Goal: Check status: Check status

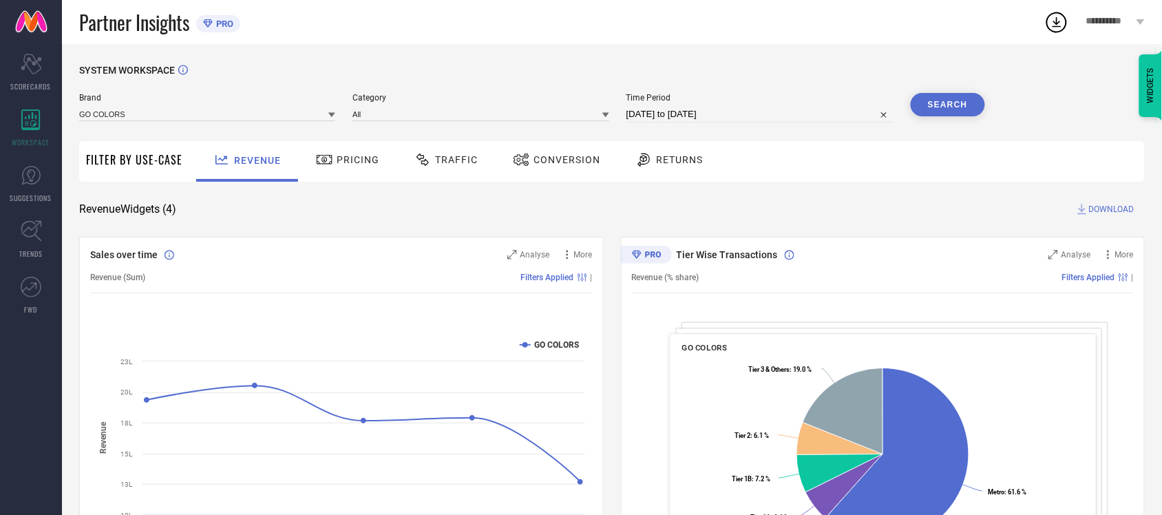
select select "6"
select select "2025"
select select "7"
select select "2025"
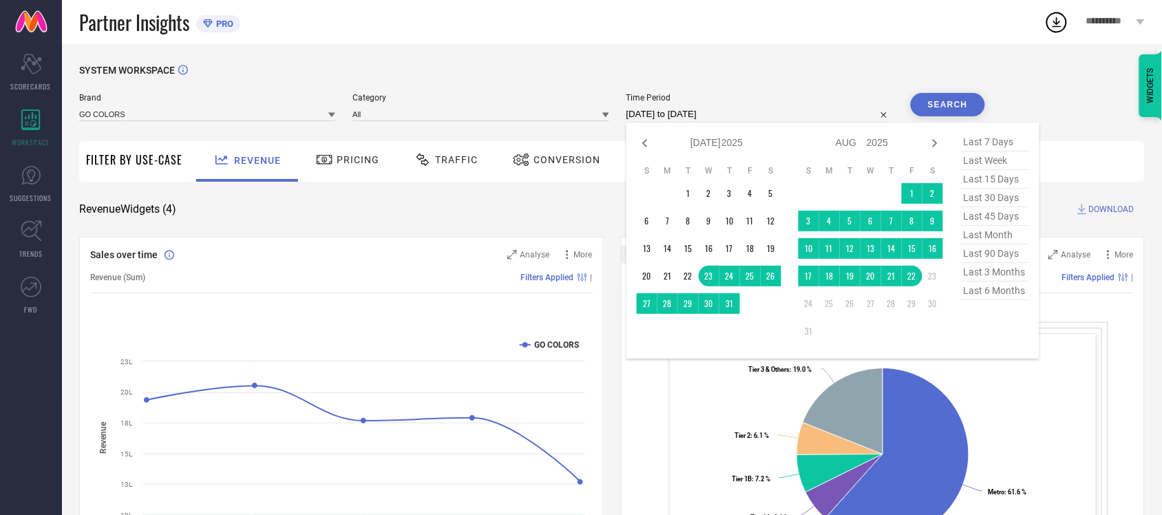
click at [706, 116] on input "[DATE] to [DATE]" at bounding box center [760, 114] width 267 height 17
click at [918, 194] on td "1" at bounding box center [912, 193] width 21 height 21
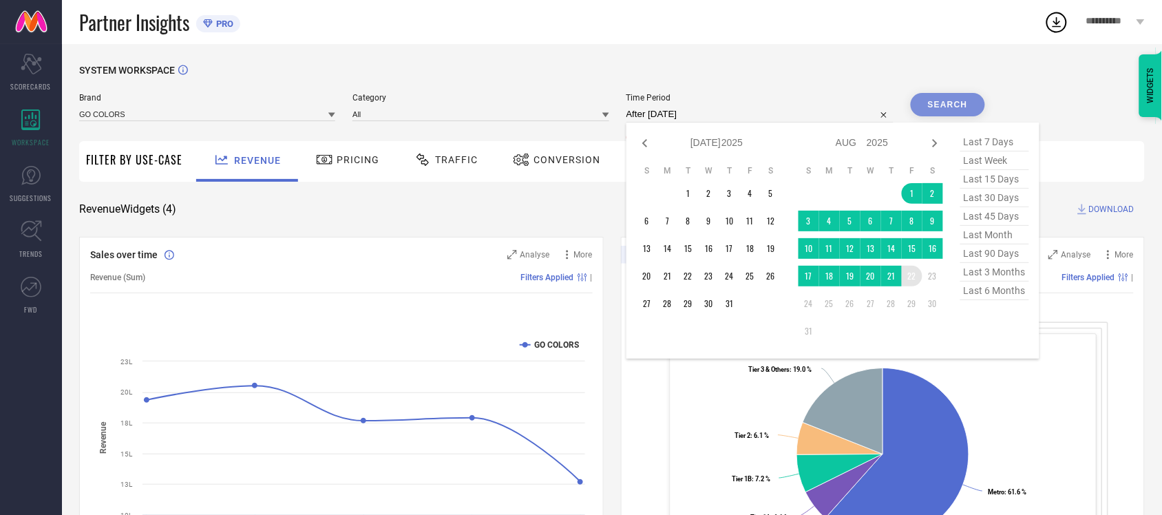
type input "[DATE] to [DATE]"
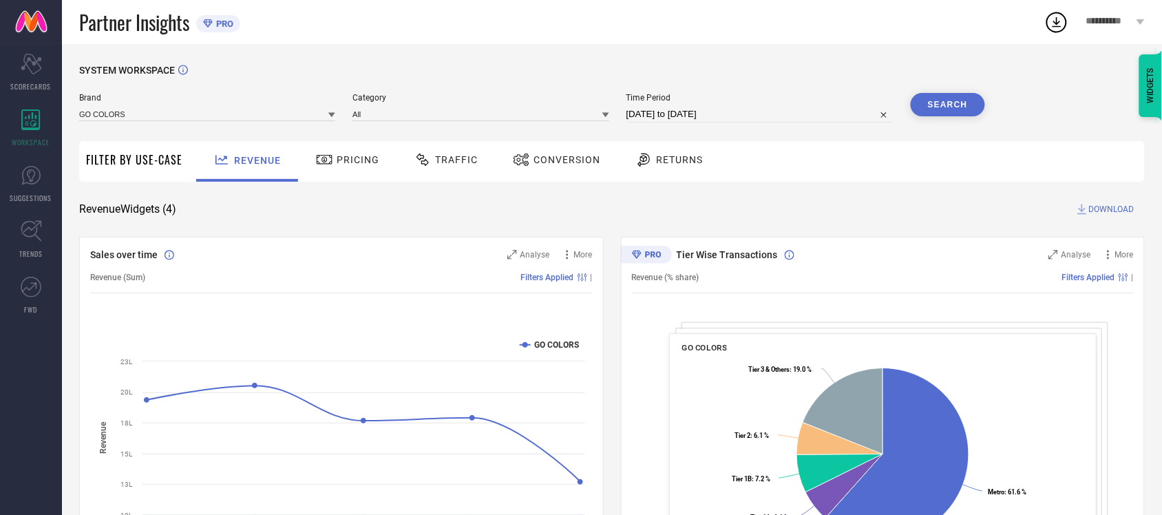
click at [949, 109] on button "Search" at bounding box center [948, 104] width 74 height 23
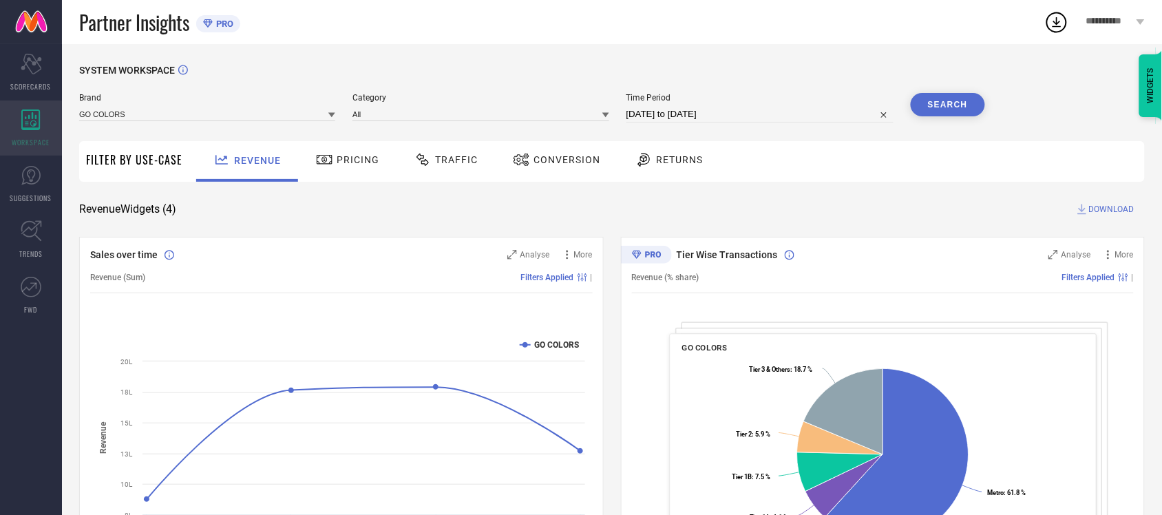
click at [26, 125] on icon at bounding box center [30, 119] width 19 height 21
click at [9, 69] on div "Scorecard SCORECARDS" at bounding box center [31, 72] width 62 height 55
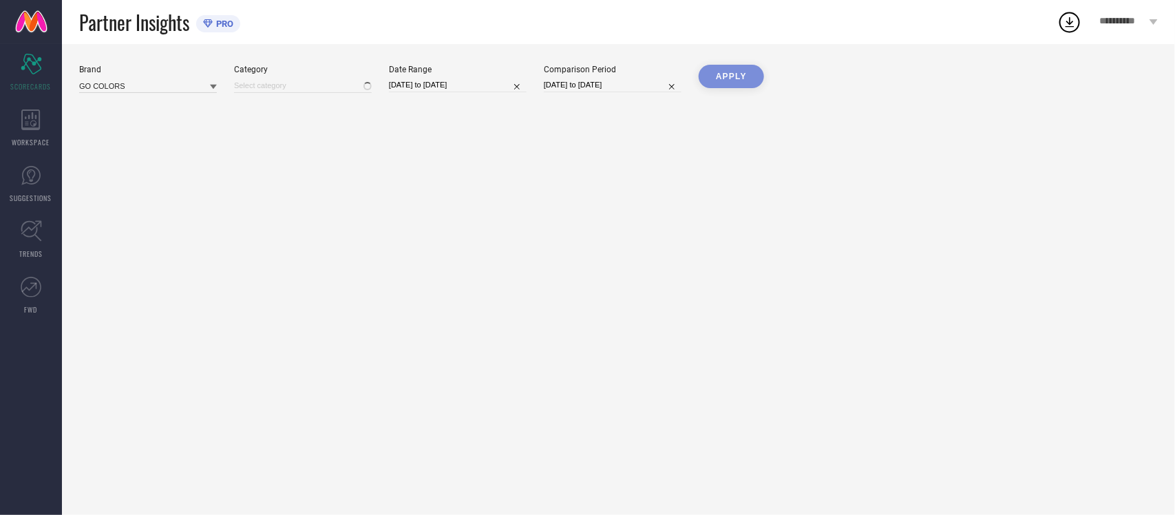
type input "All"
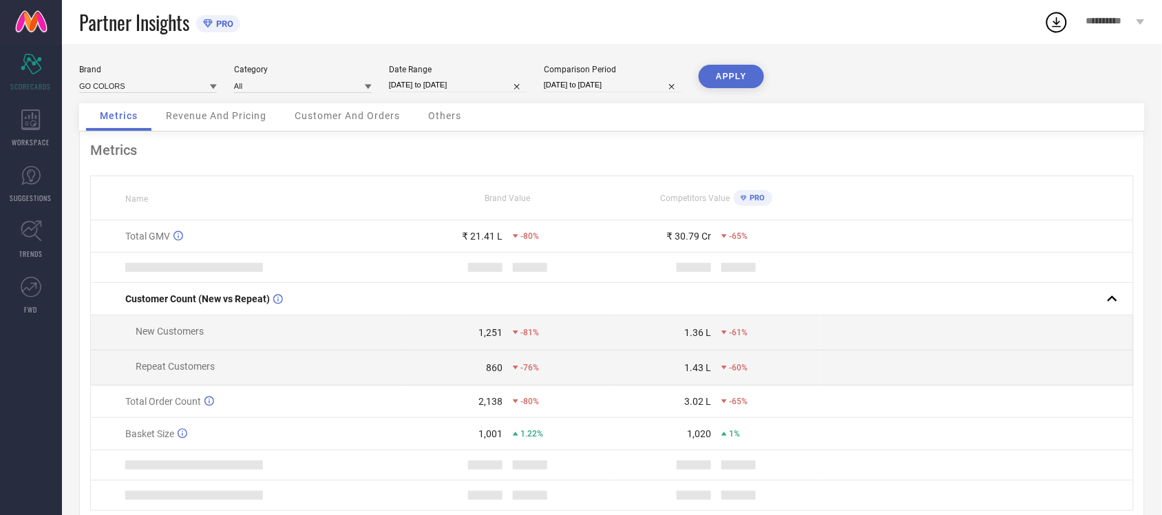
click at [451, 87] on input "[DATE] to [DATE]" at bounding box center [458, 85] width 138 height 14
select select "7"
select select "2025"
select select "8"
select select "2025"
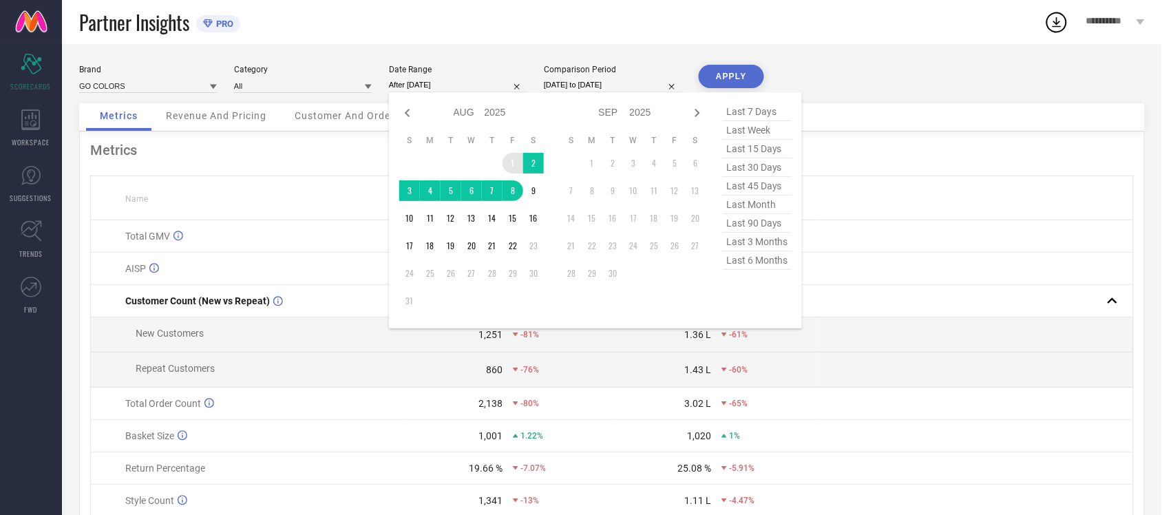
click at [514, 165] on td "1" at bounding box center [513, 163] width 21 height 21
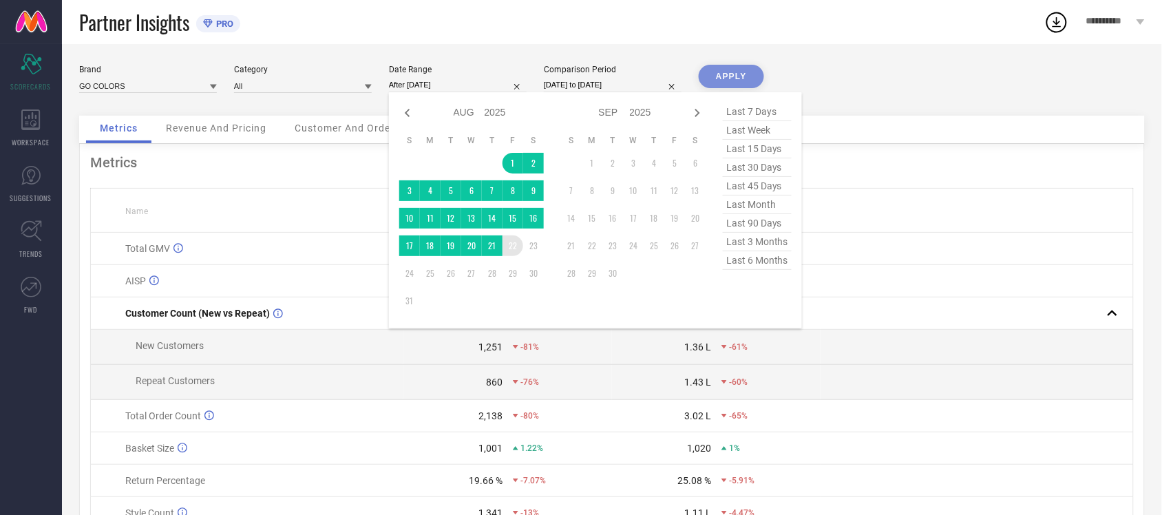
type input "[DATE] to [DATE]"
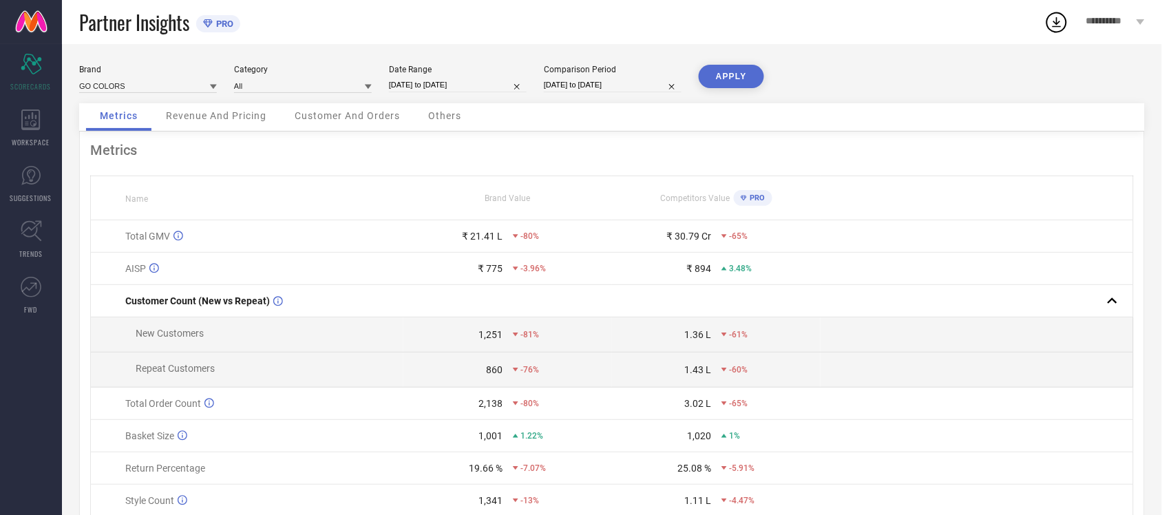
click at [744, 77] on button "APPLY" at bounding box center [731, 76] width 65 height 23
